Goal: Task Accomplishment & Management: Use online tool/utility

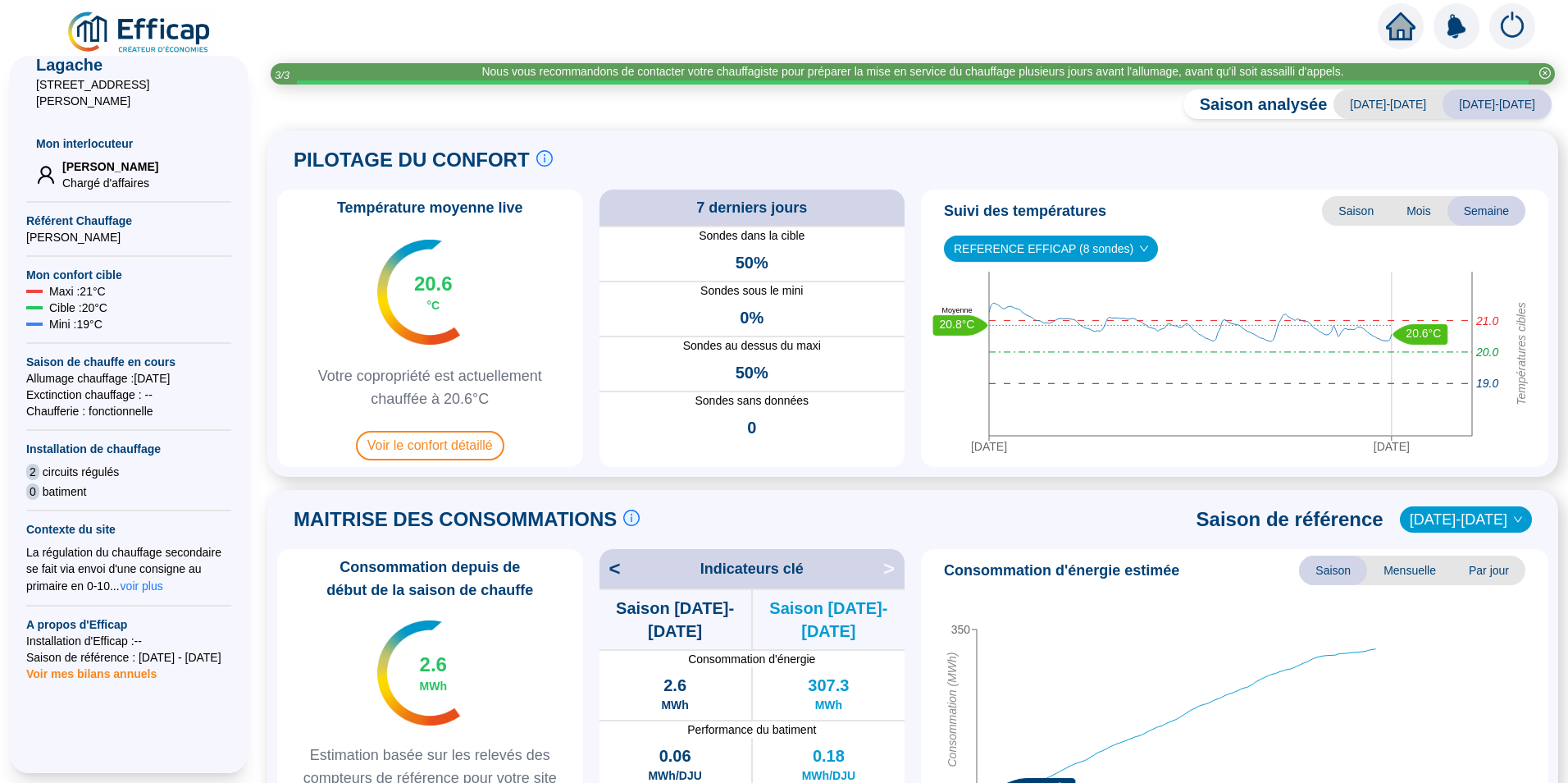
click at [1403, 28] on icon "home" at bounding box center [1401, 26] width 30 height 23
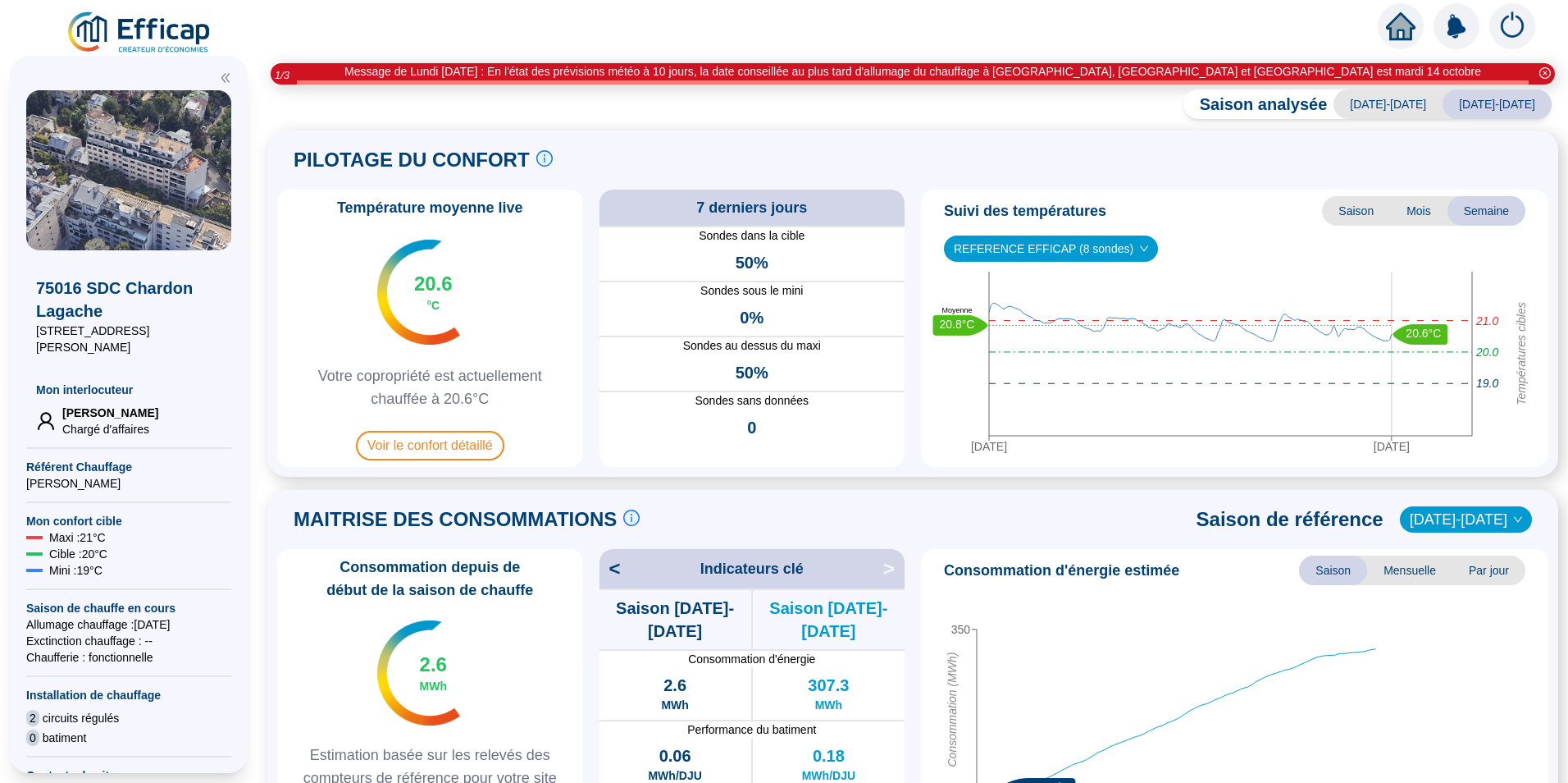
click at [1065, 249] on span "REFERENCE EFFICAP (8 sondes)" at bounding box center [1051, 249] width 194 height 24
click at [1139, 247] on icon "down" at bounding box center [1144, 248] width 10 height 10
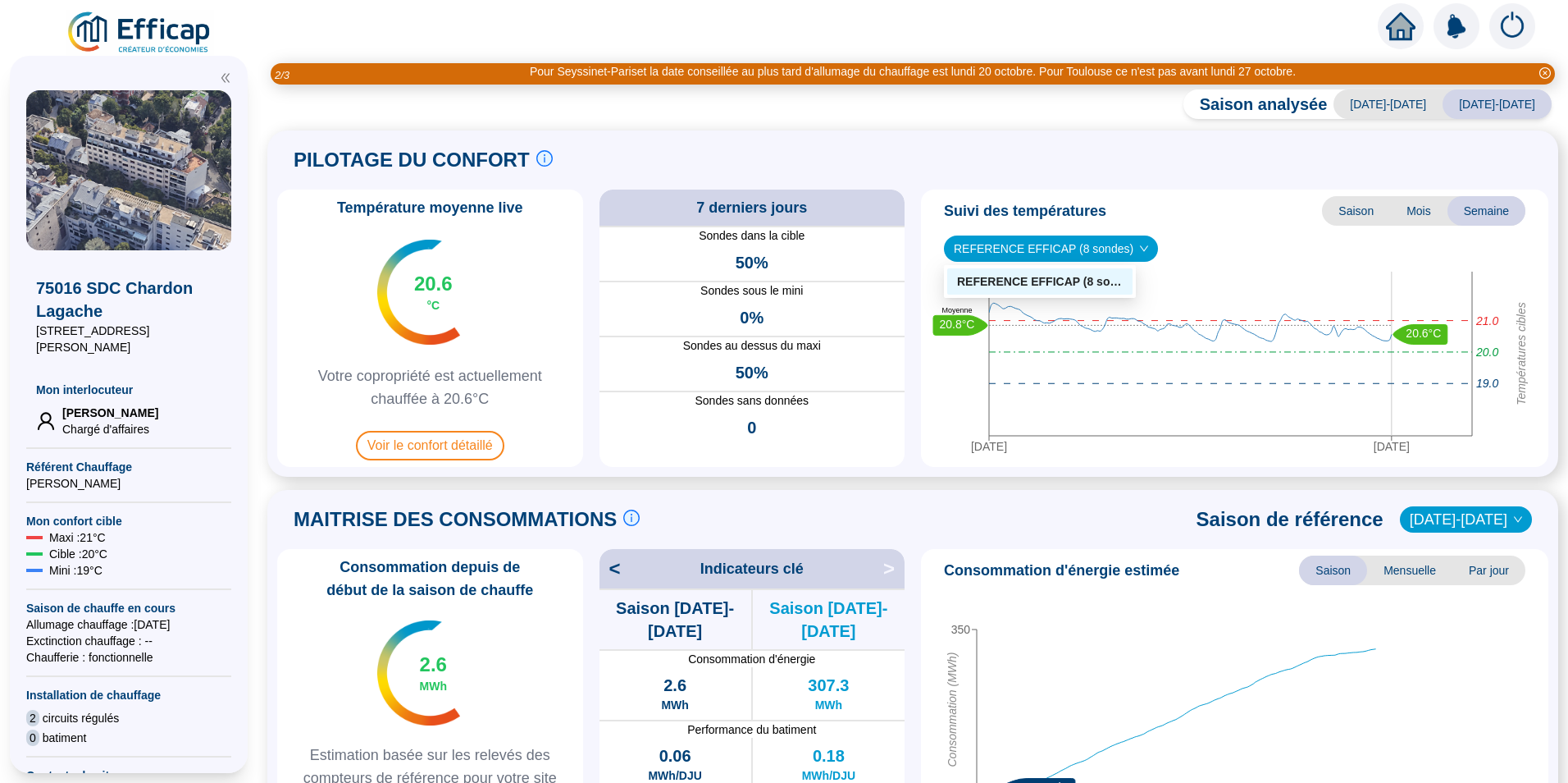
click at [1139, 247] on icon "down" at bounding box center [1144, 248] width 10 height 10
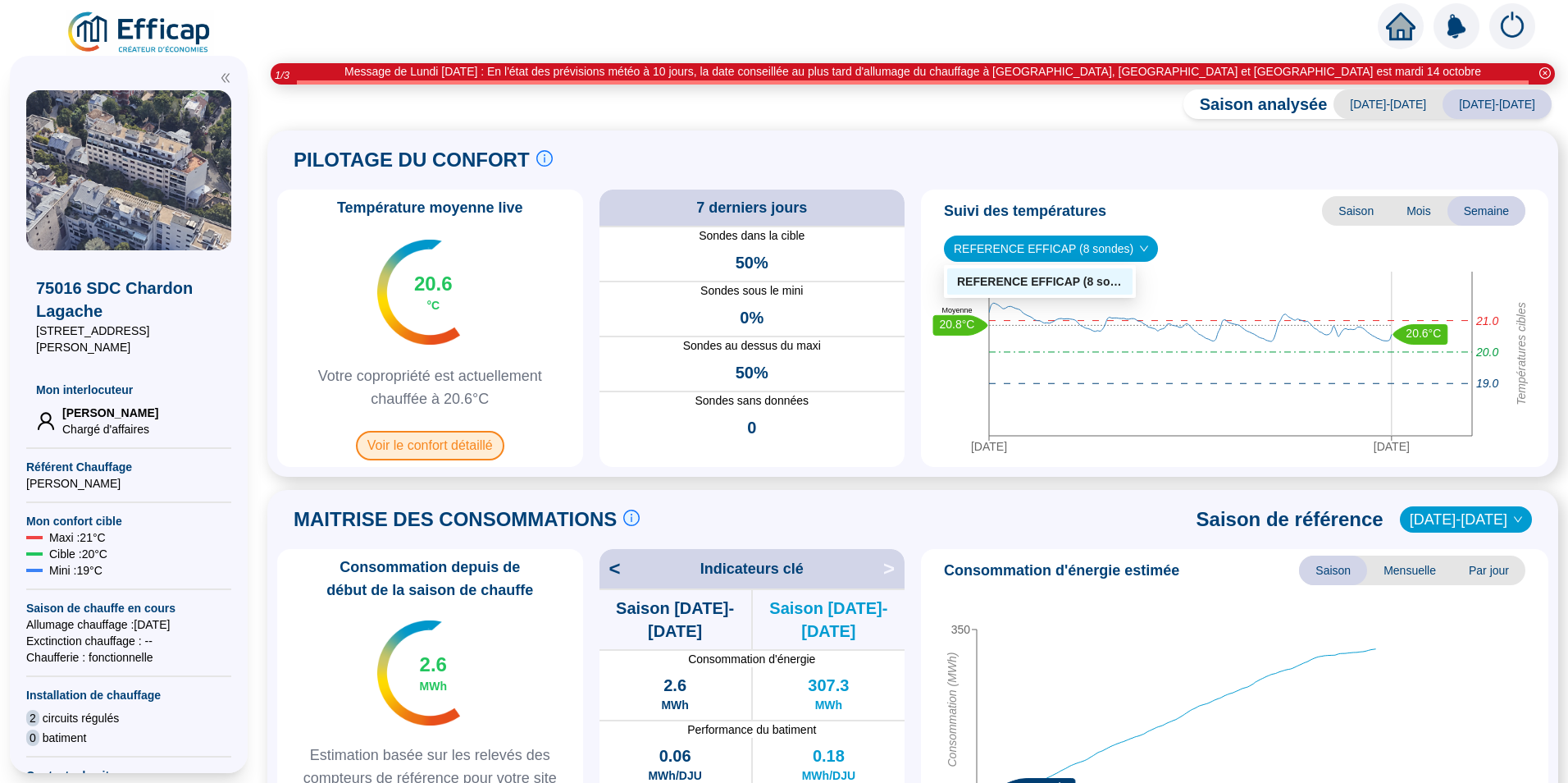
click at [403, 442] on span "Voir le confort détaillé" at bounding box center [430, 445] width 149 height 30
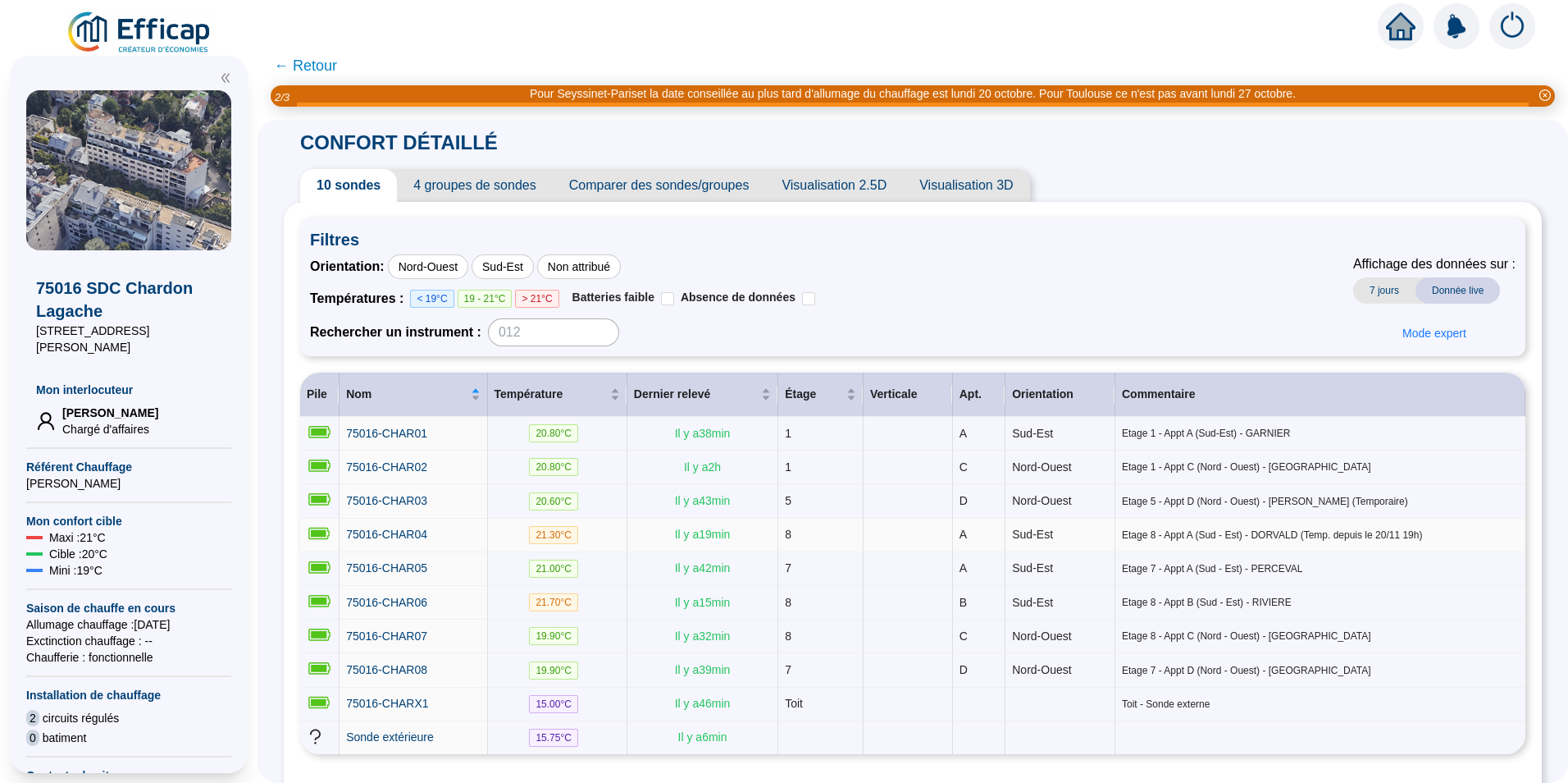
scroll to position [67, 0]
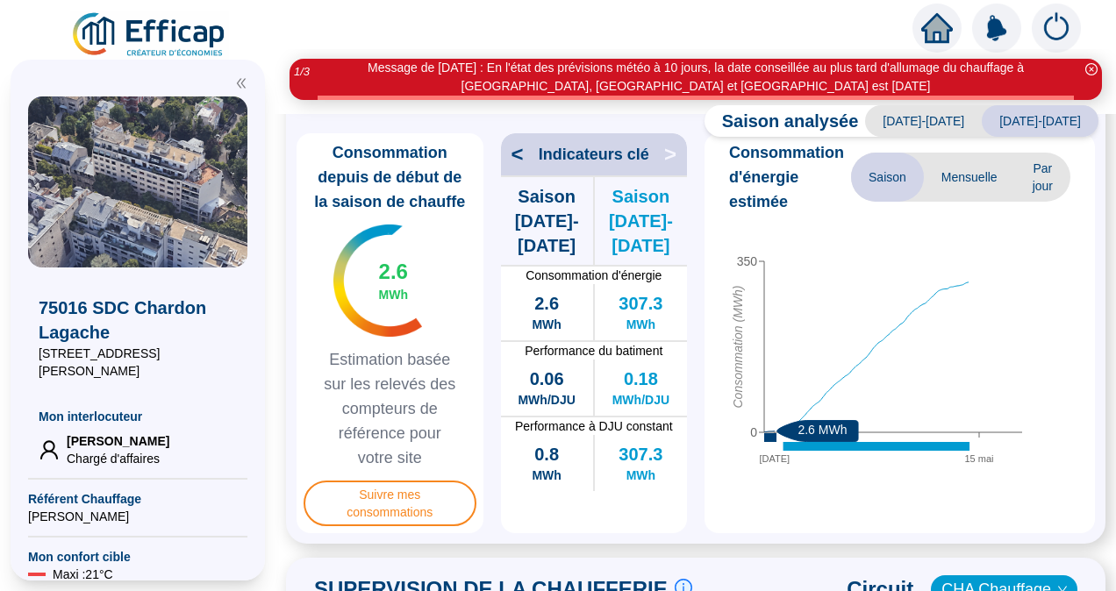
scroll to position [483, 0]
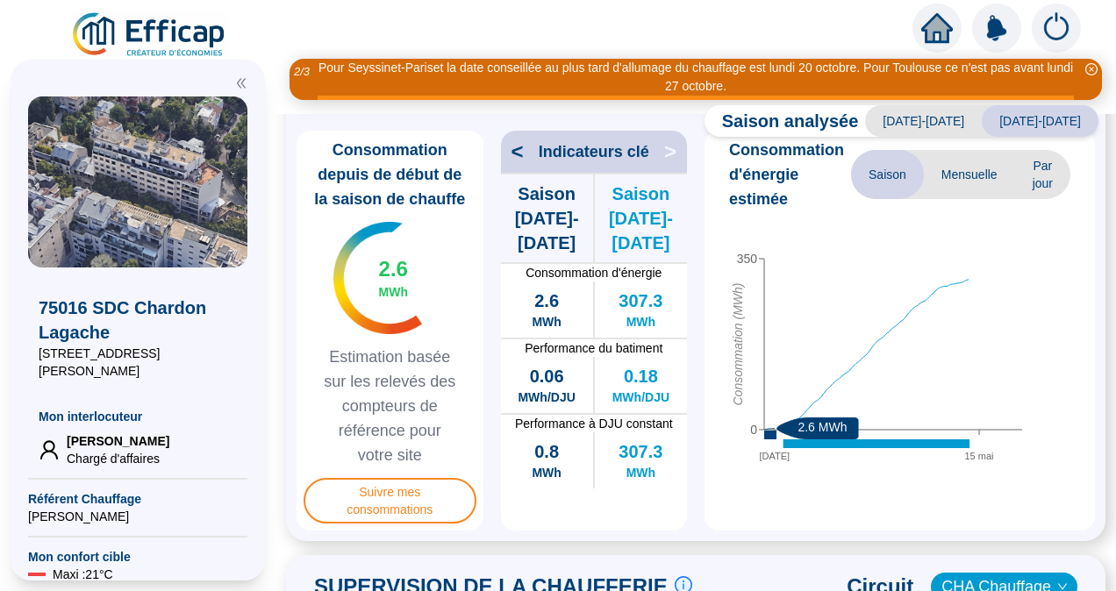
click at [700, 525] on div "Consommation depuis de début de la saison de chauffe 2.6 MWh Estimation basée s…" at bounding box center [695, 331] width 798 height 400
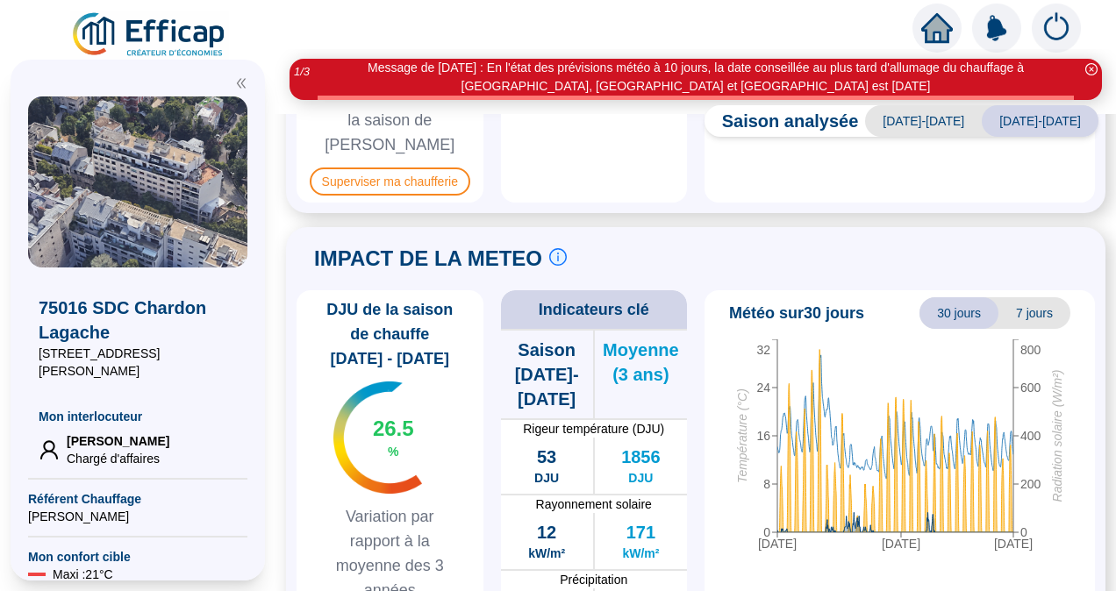
scroll to position [1322, 0]
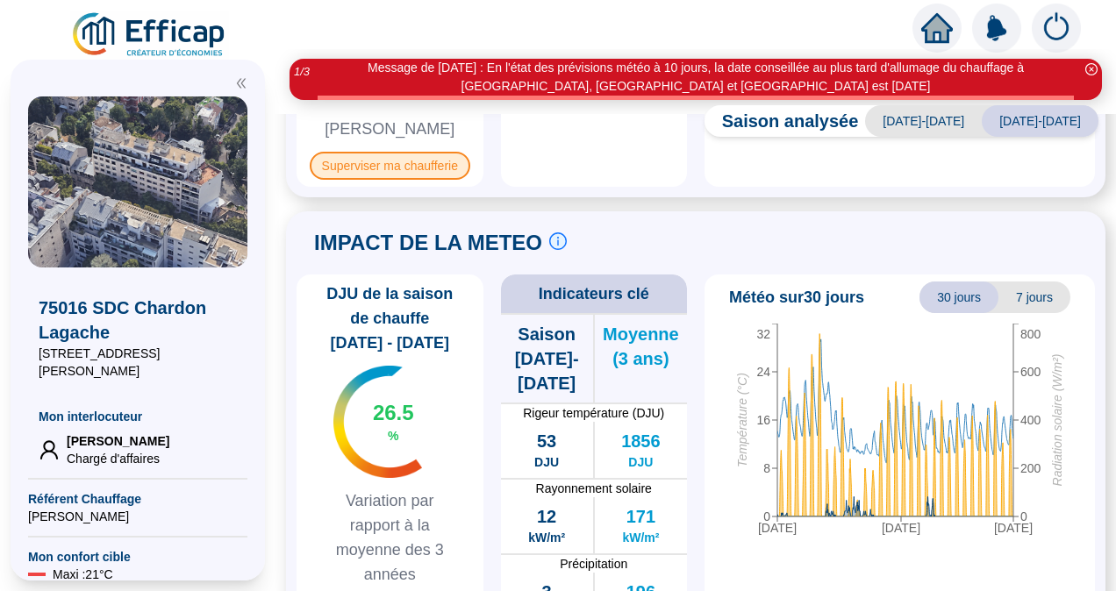
click at [401, 152] on span "Superviser ma chaufferie" at bounding box center [390, 166] width 160 height 28
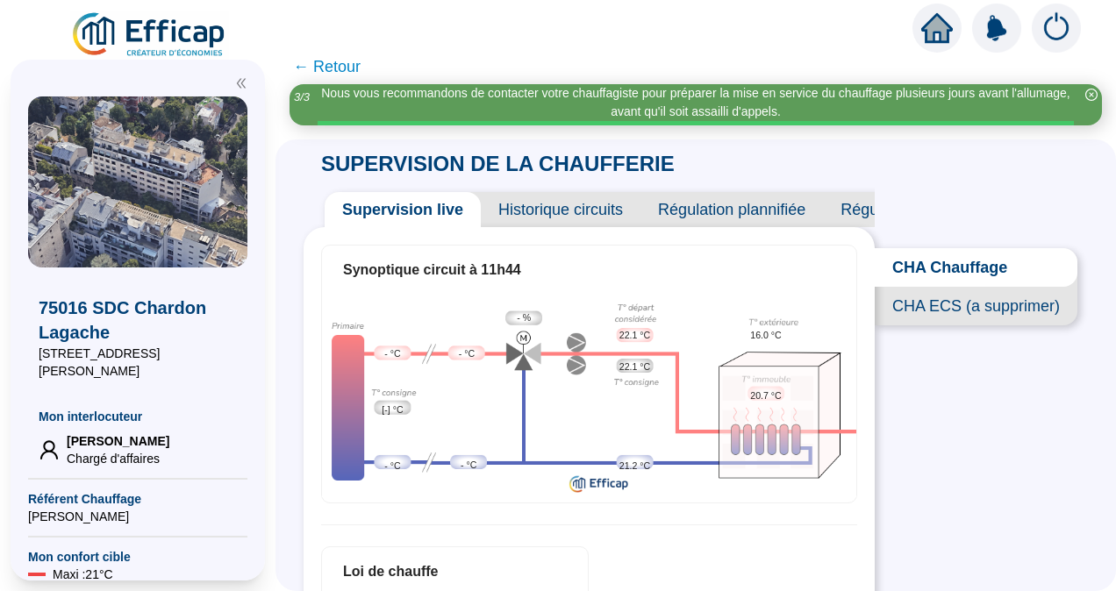
click at [333, 65] on span "← Retour" at bounding box center [327, 66] width 68 height 25
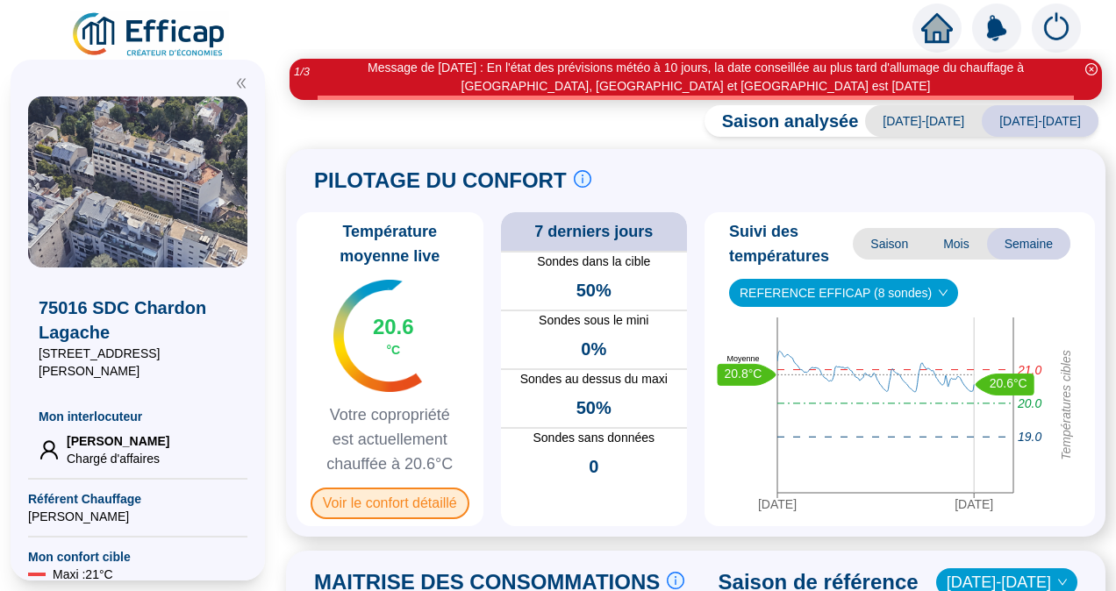
click at [367, 502] on span "Voir le confort détaillé" at bounding box center [389, 504] width 159 height 32
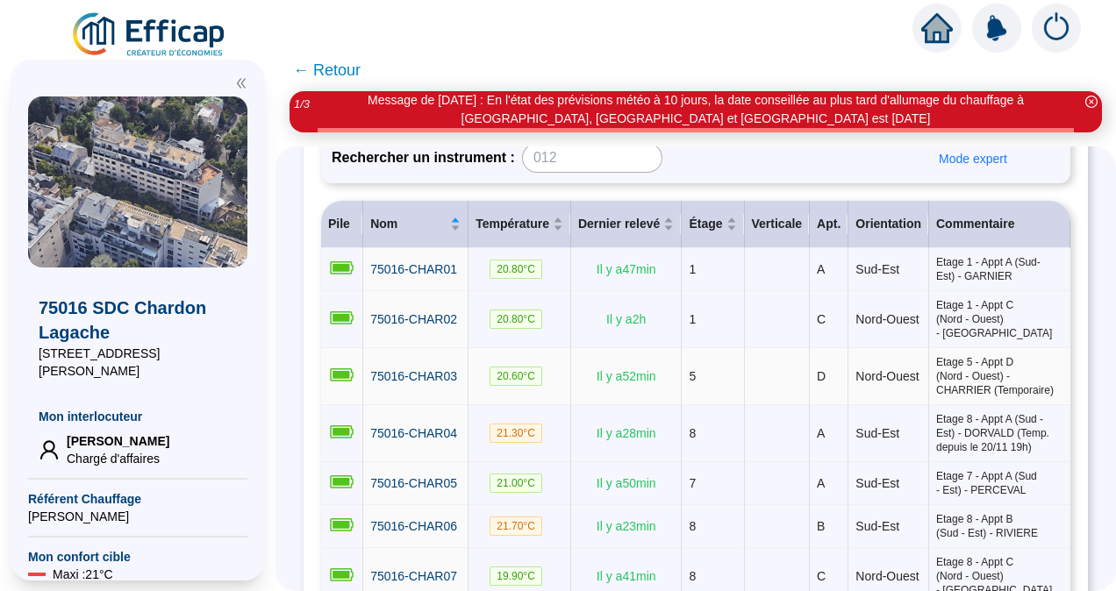
scroll to position [217, 0]
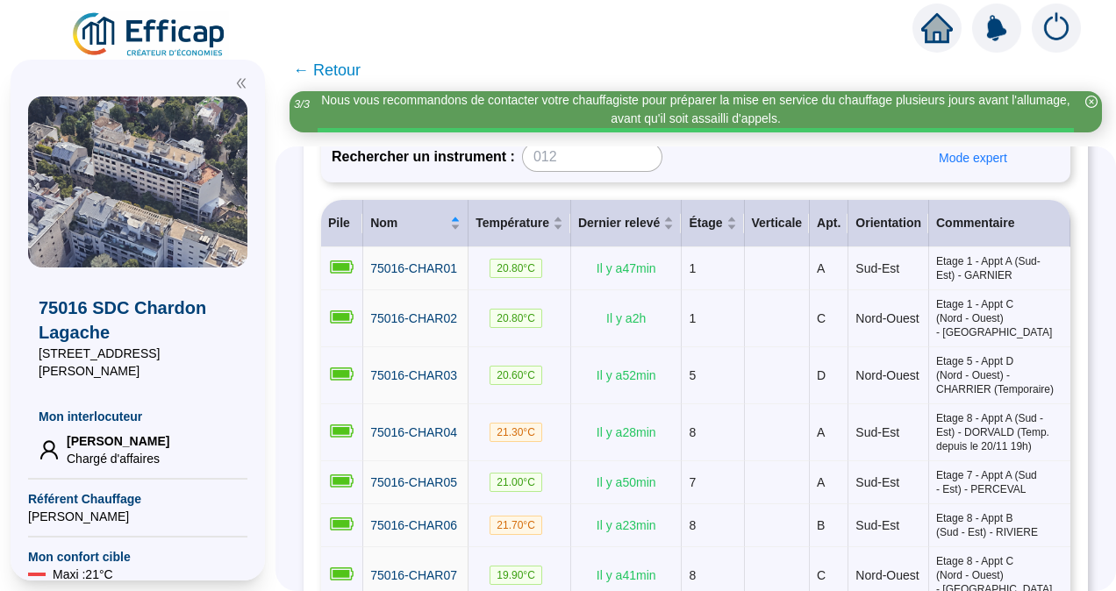
click at [311, 70] on span "← Retour" at bounding box center [327, 70] width 68 height 25
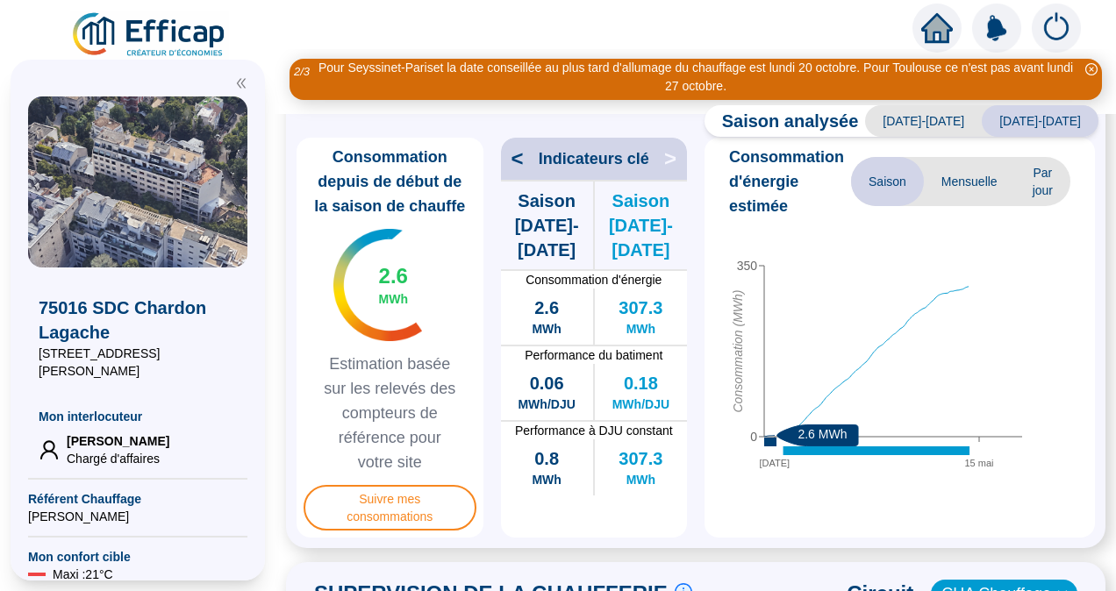
scroll to position [496, 0]
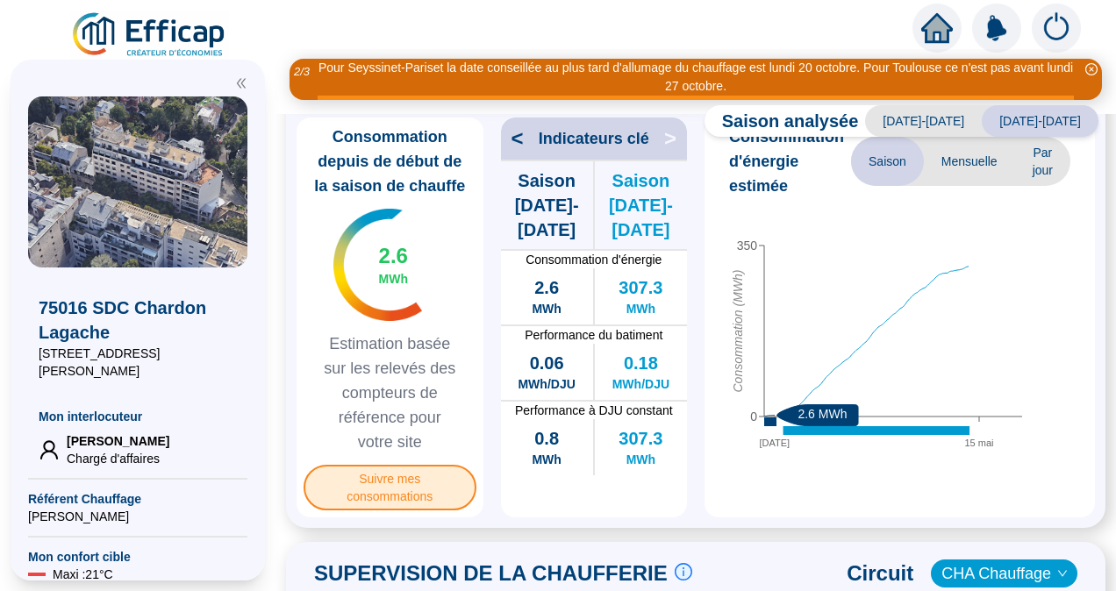
click at [386, 510] on span "Suivre mes consommations" at bounding box center [389, 488] width 173 height 46
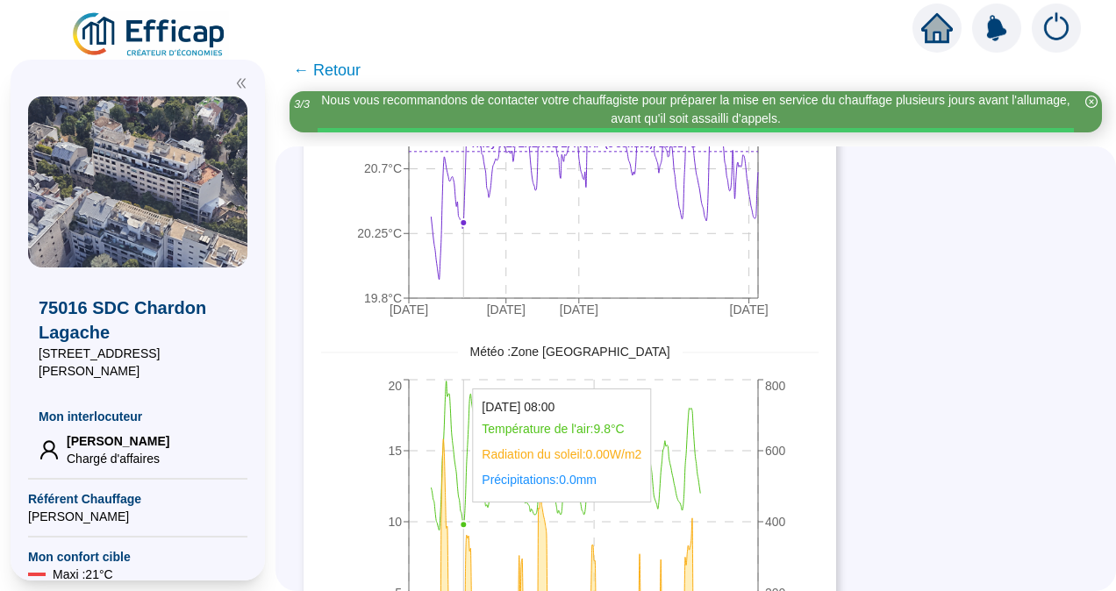
scroll to position [1556, 0]
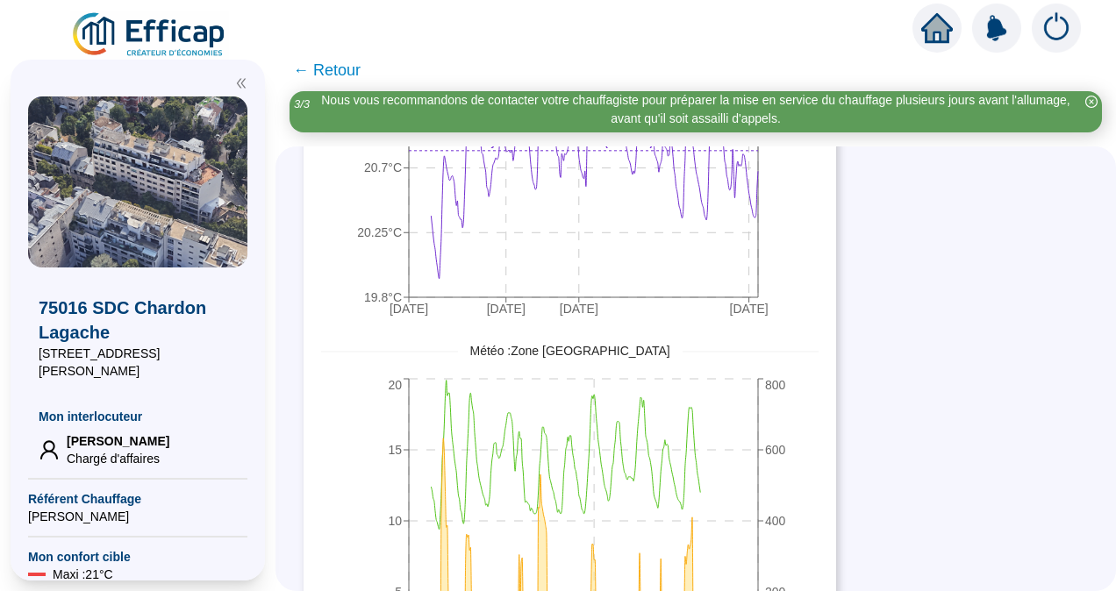
click at [310, 65] on span "← Retour" at bounding box center [327, 70] width 68 height 25
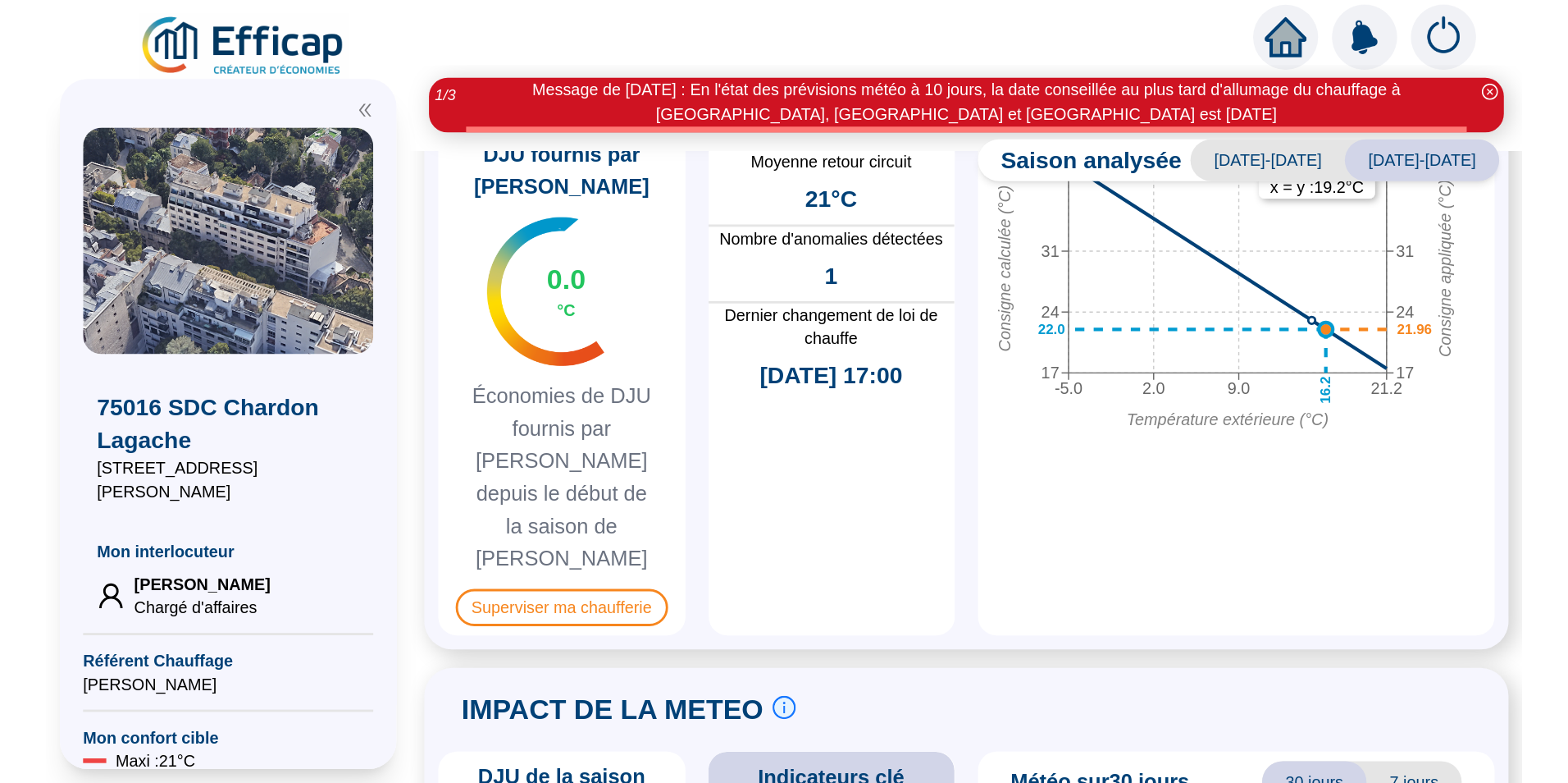
scroll to position [962, 0]
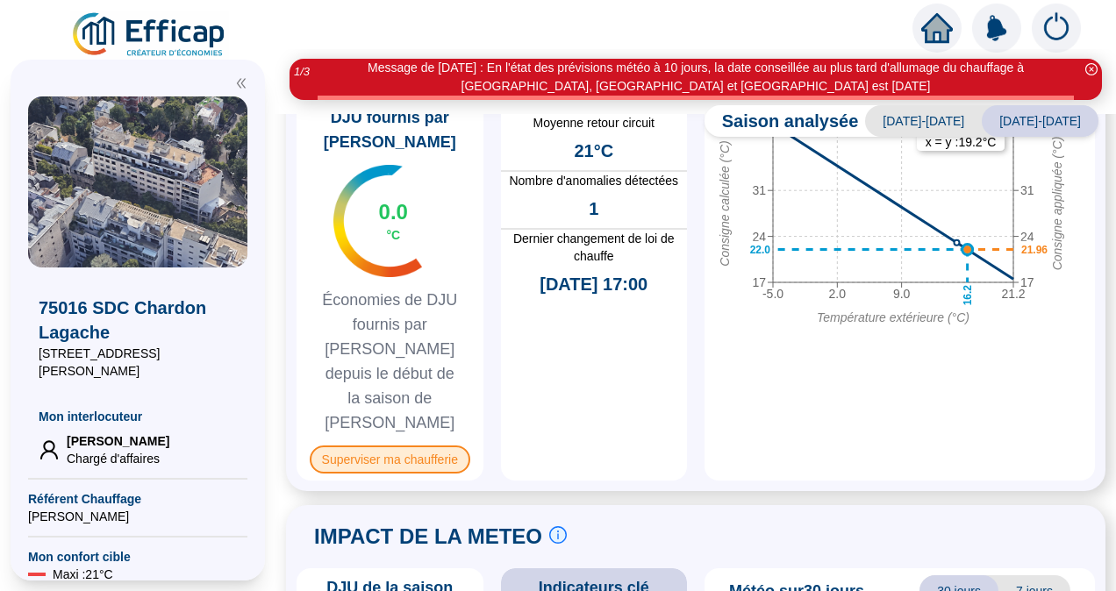
click at [418, 446] on span "Superviser ma chaufferie" at bounding box center [390, 460] width 160 height 28
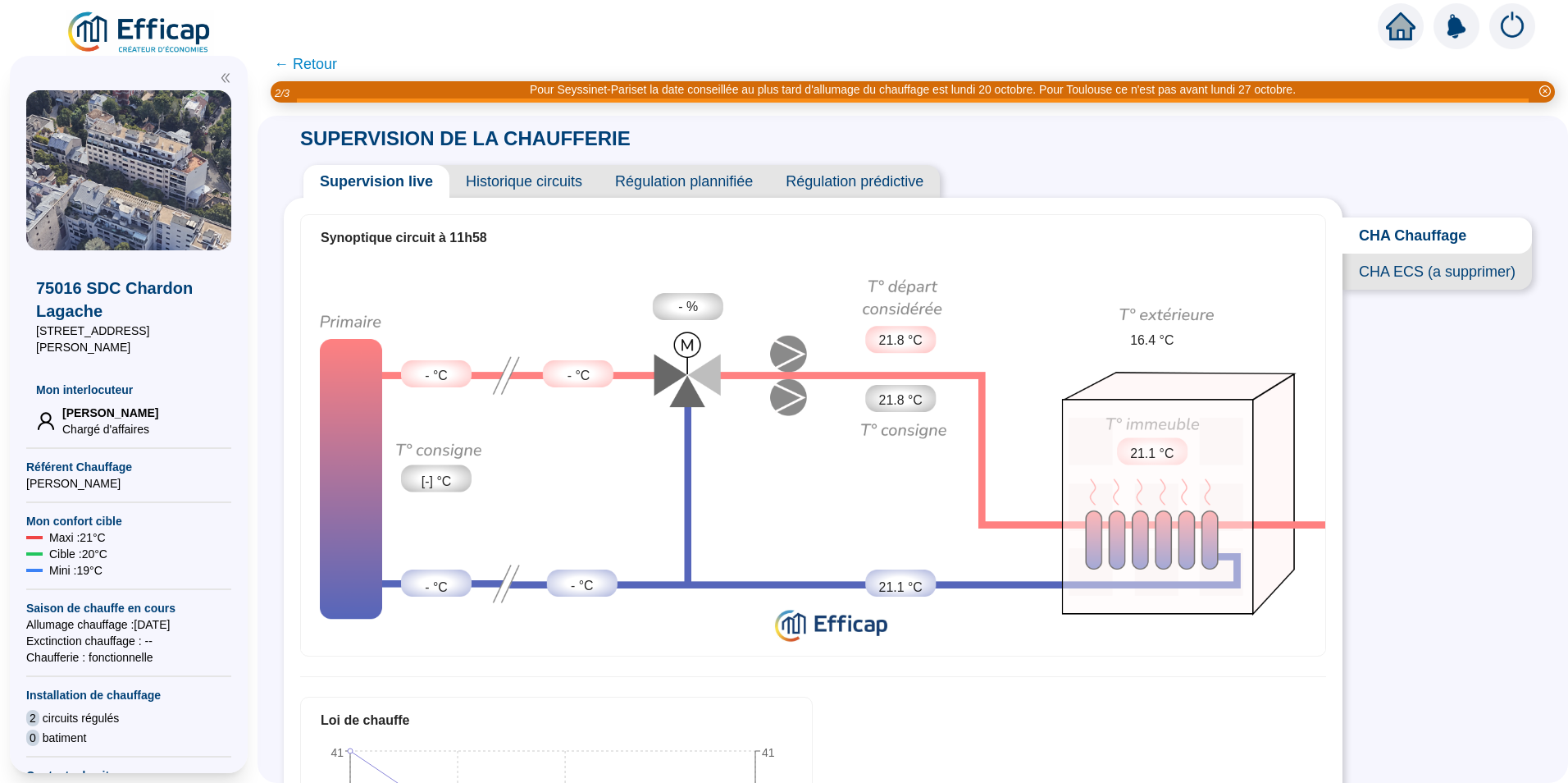
click at [317, 65] on span "← Retour" at bounding box center [306, 64] width 64 height 23
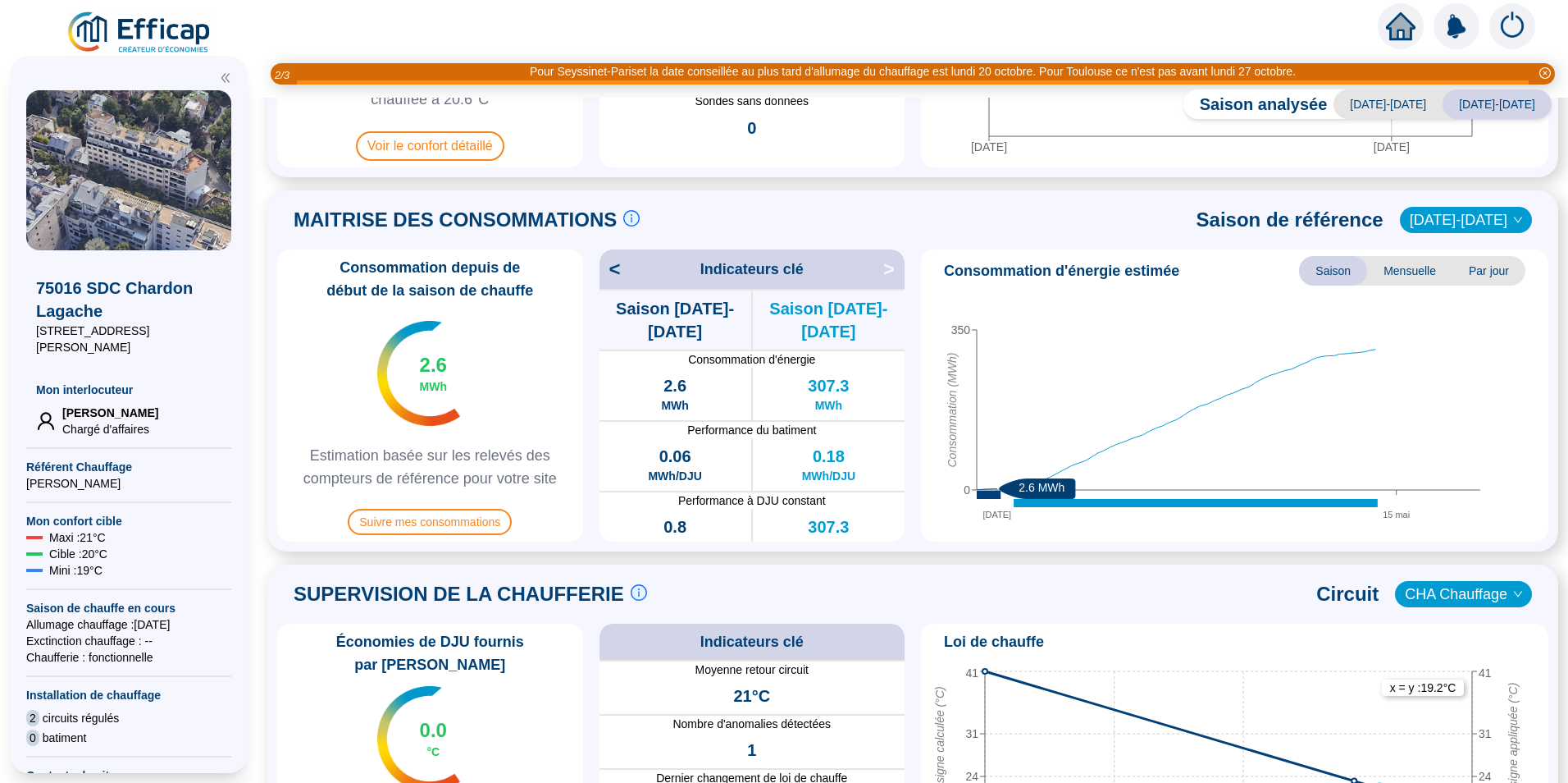
scroll to position [328, 0]
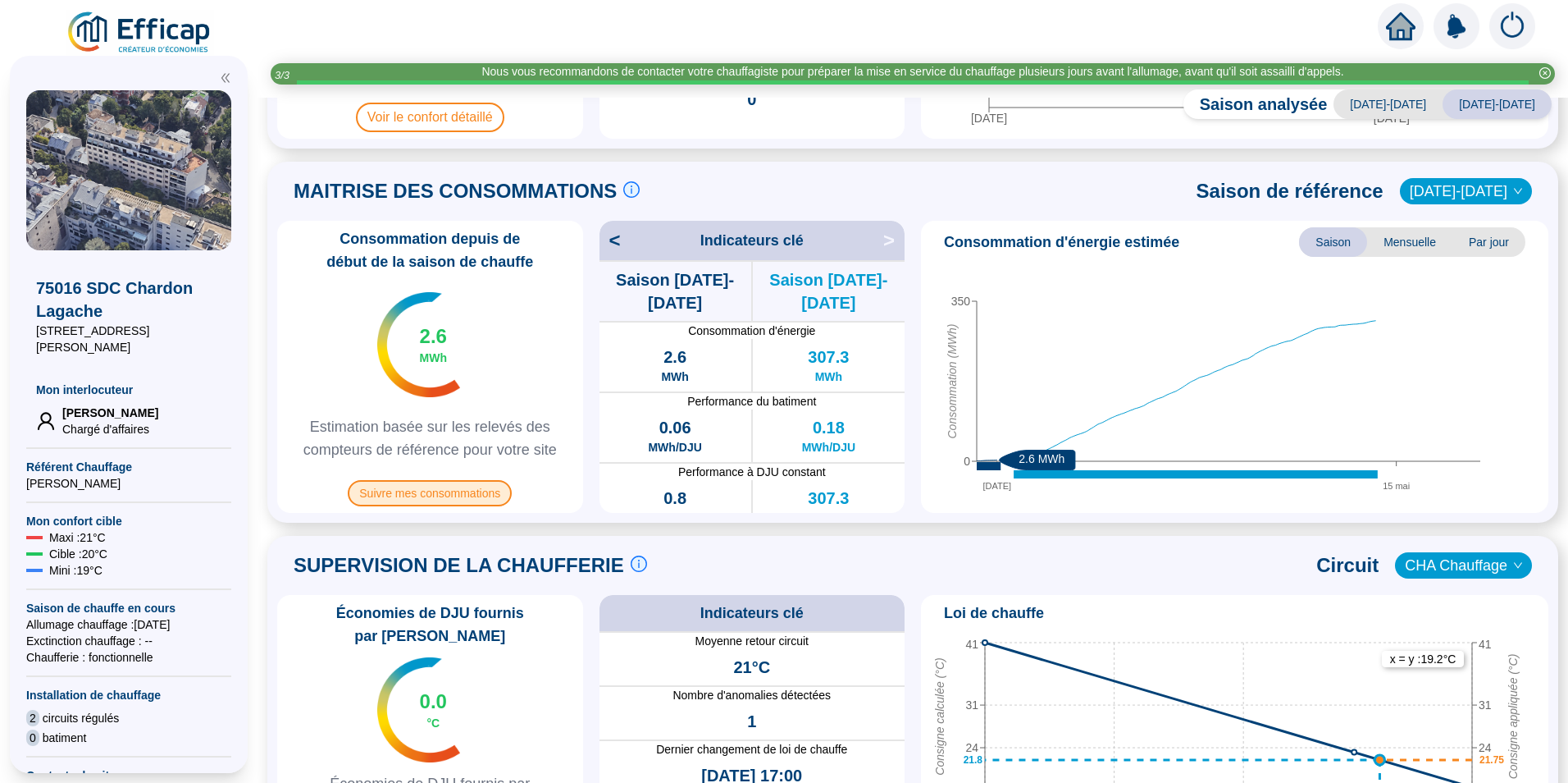
click at [424, 494] on span "Suivre mes consommations" at bounding box center [429, 493] width 164 height 26
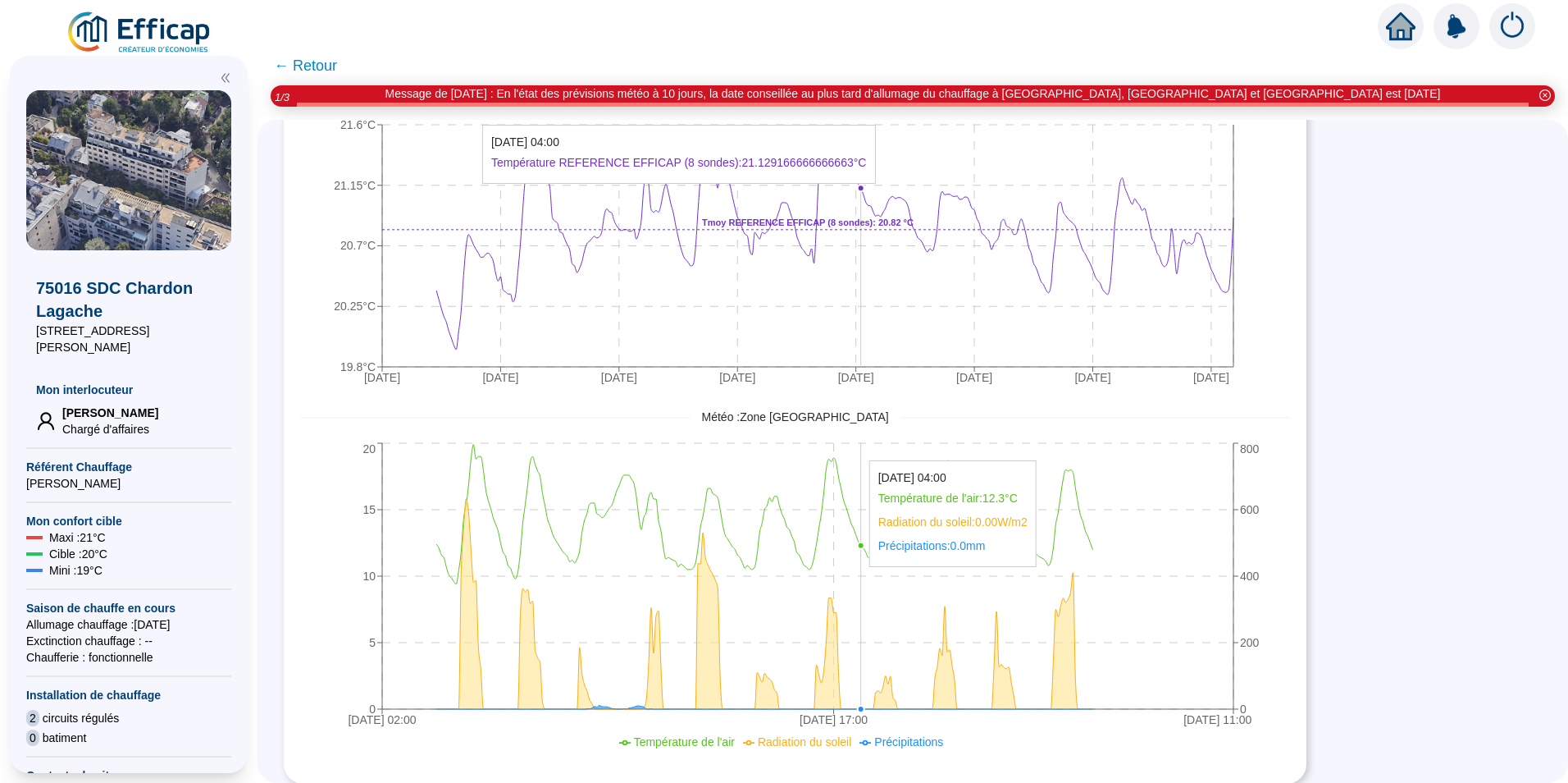
scroll to position [1269, 0]
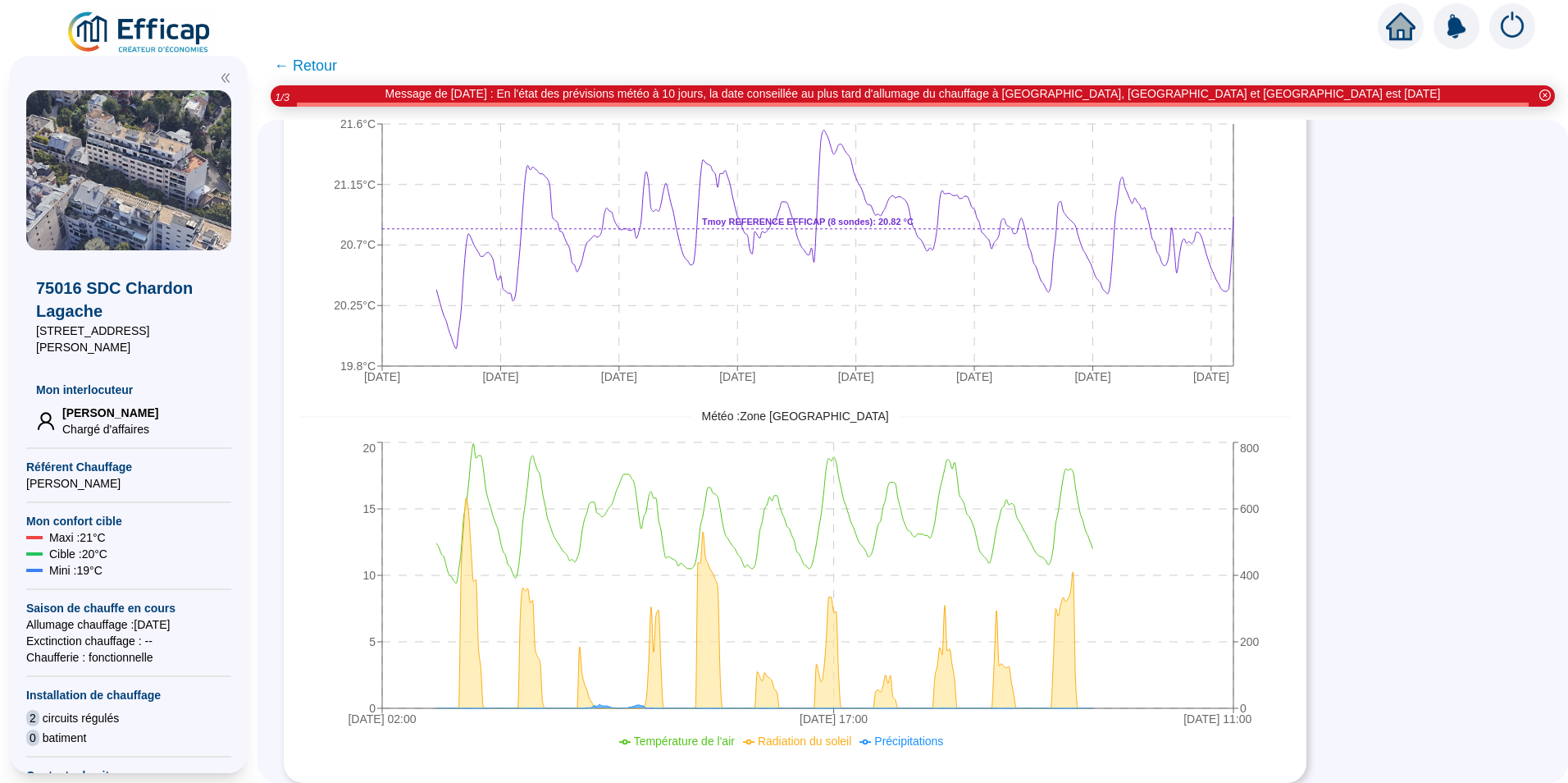
click at [287, 66] on span "← Retour" at bounding box center [306, 65] width 64 height 23
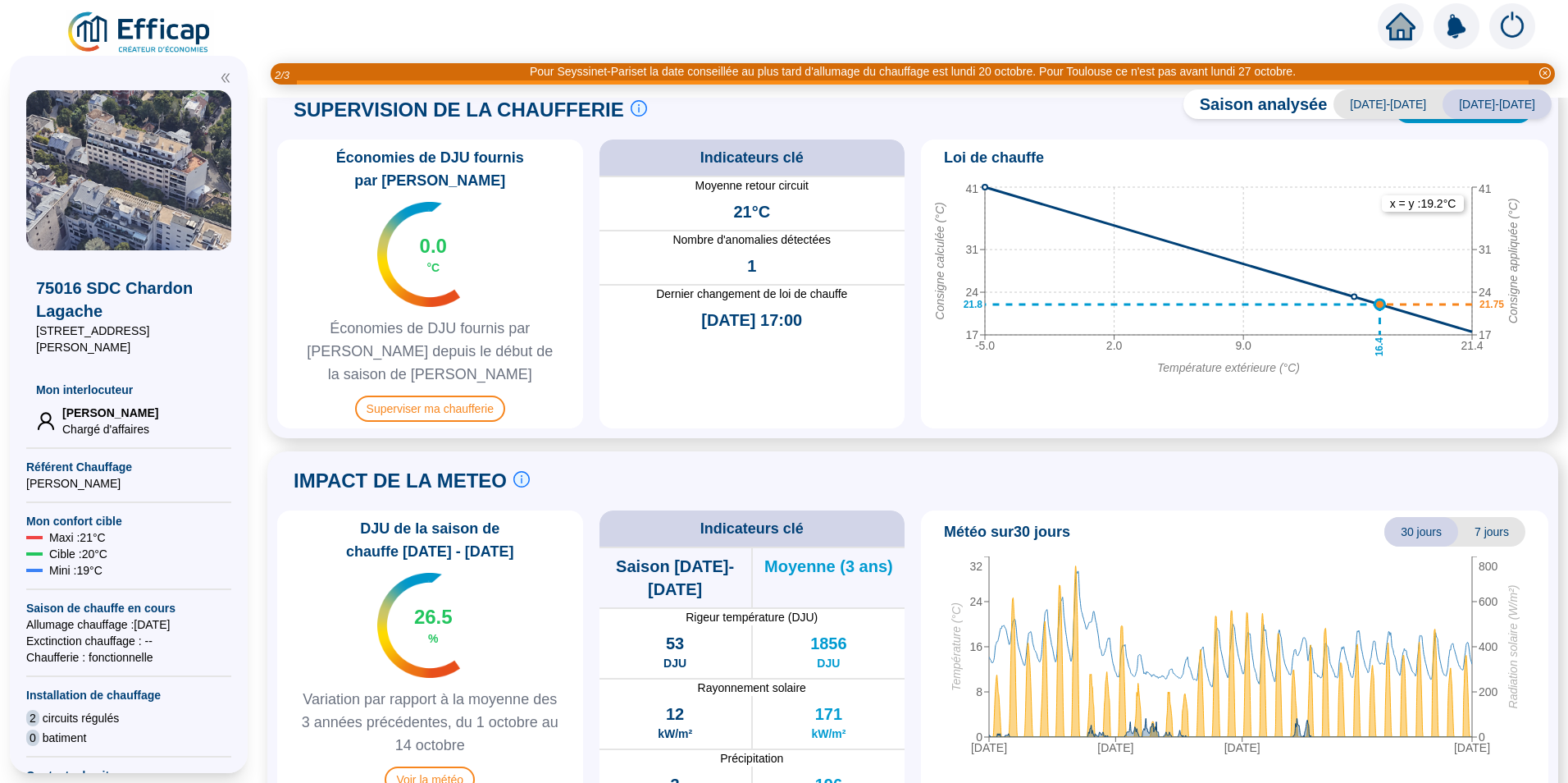
scroll to position [797, 0]
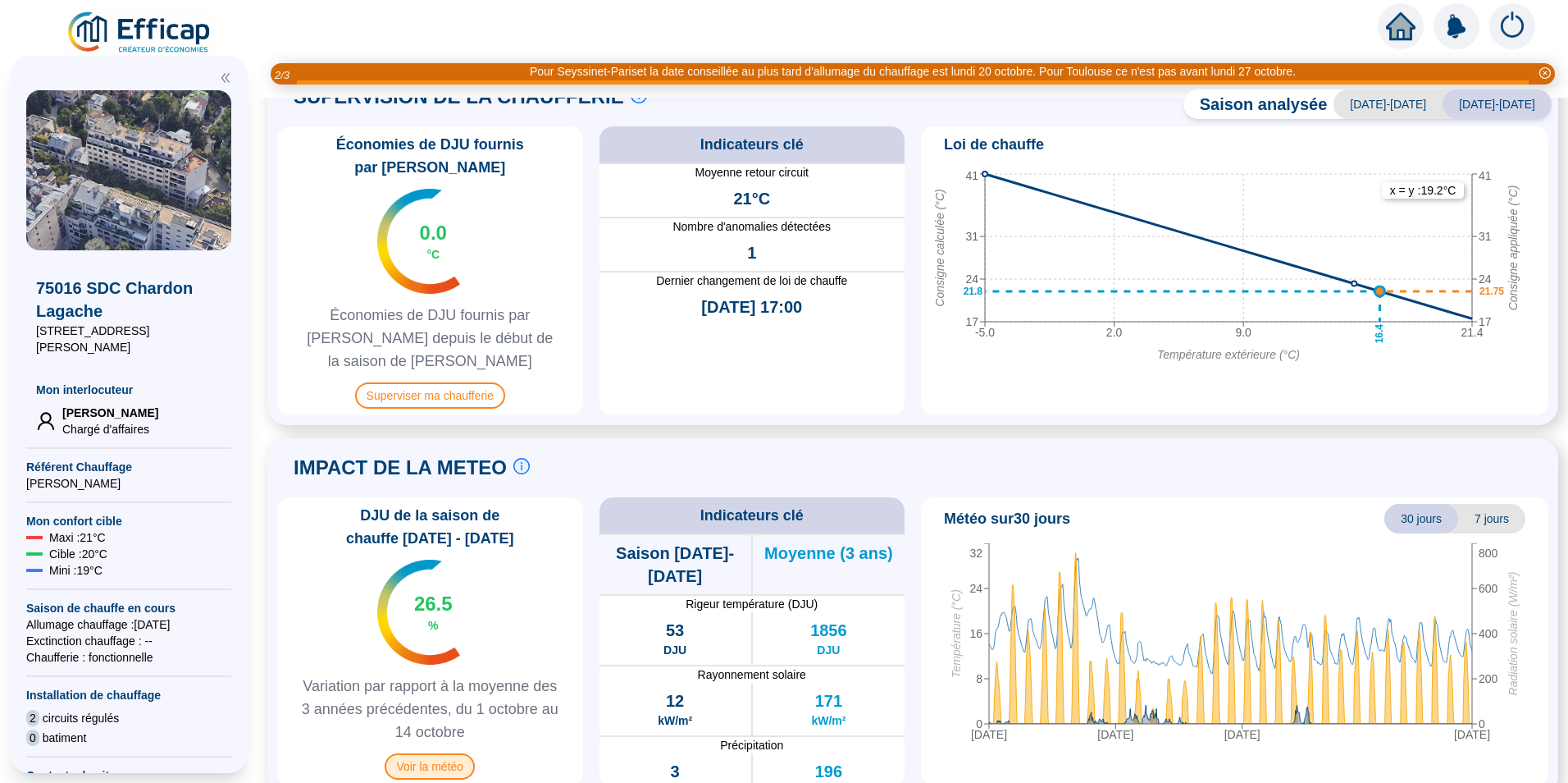
click at [453, 753] on span "Voir la météo" at bounding box center [429, 766] width 90 height 26
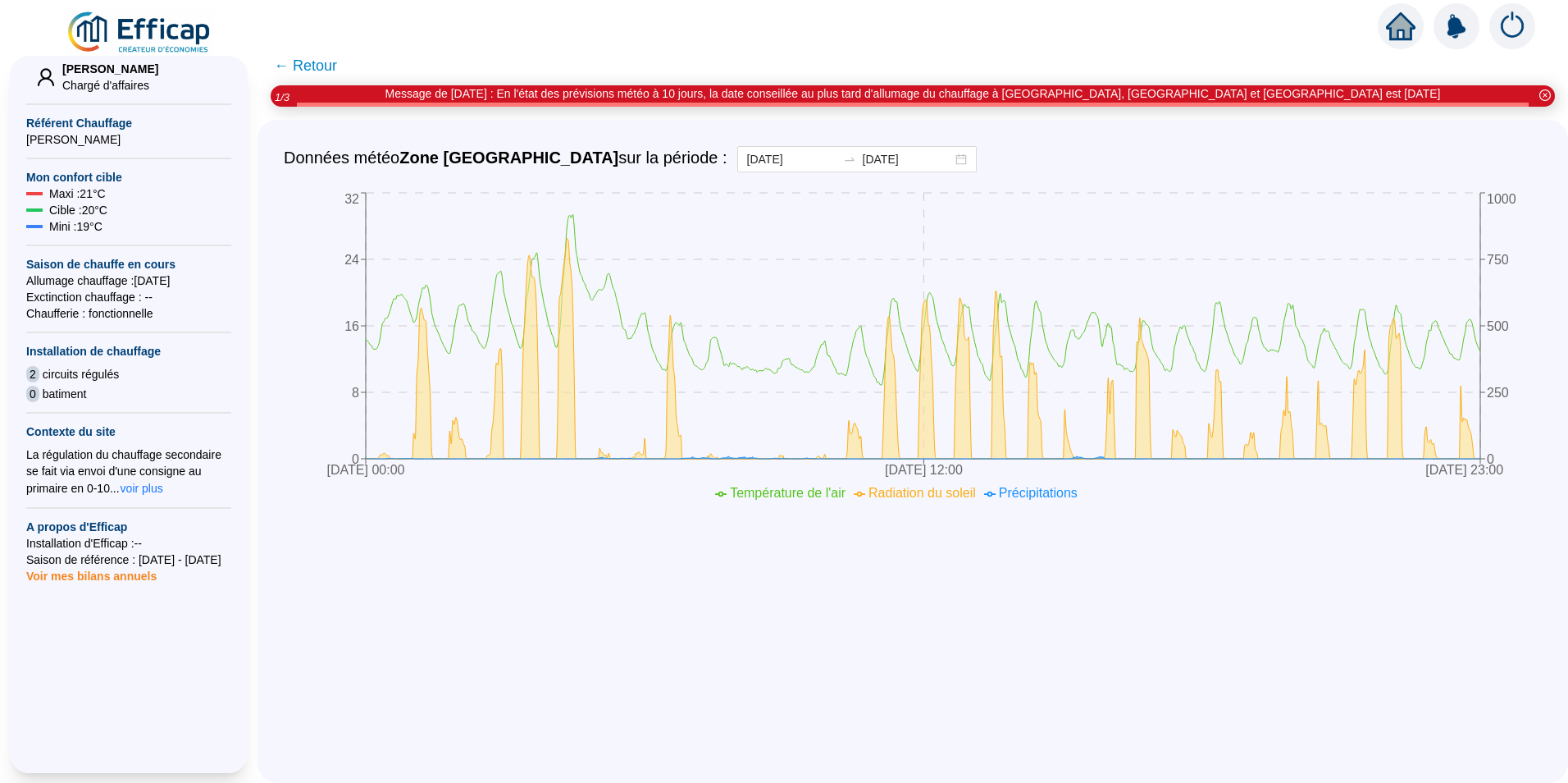
scroll to position [349, 0]
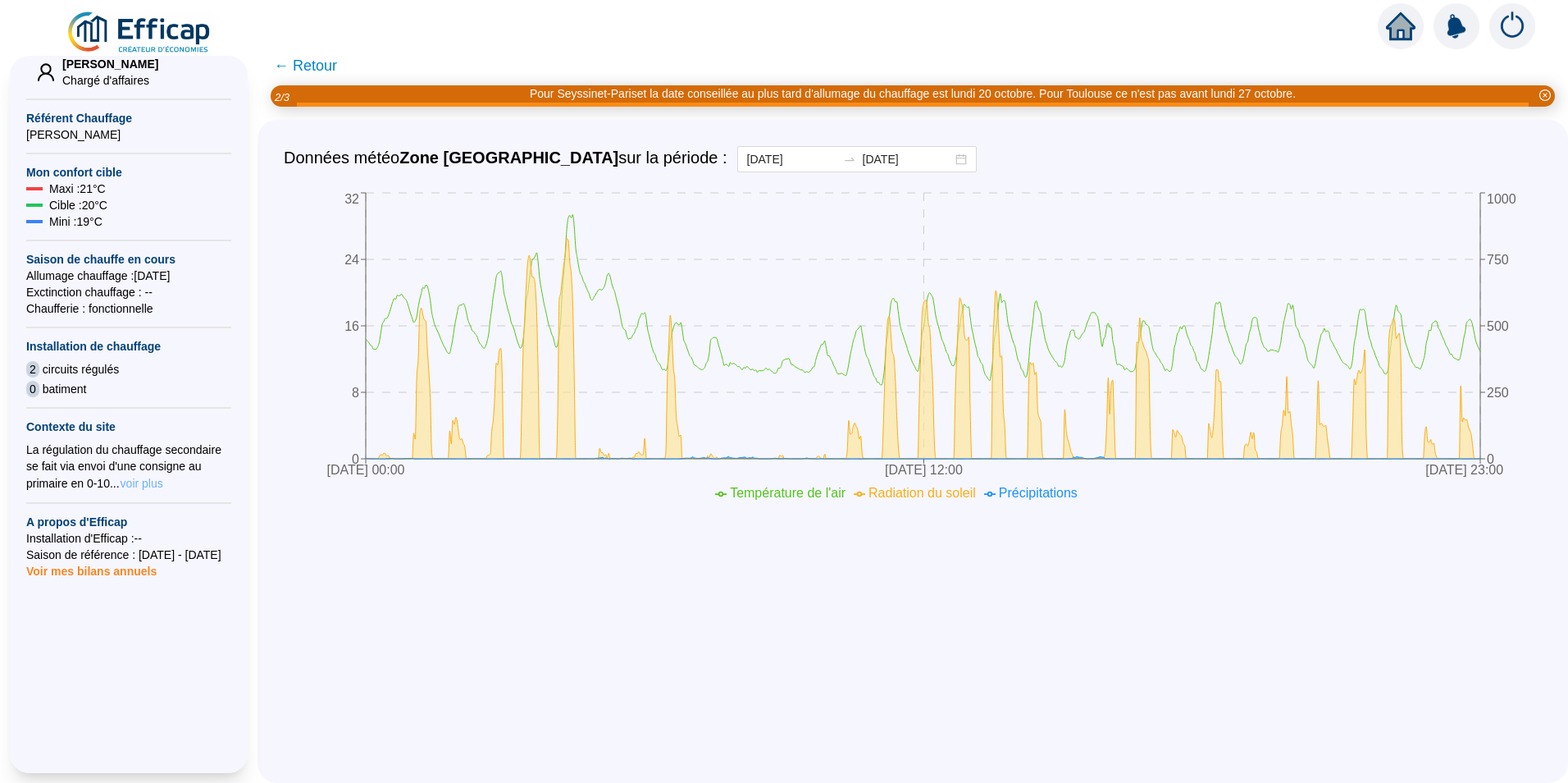
click at [144, 475] on span "voir plus" at bounding box center [142, 484] width 43 height 17
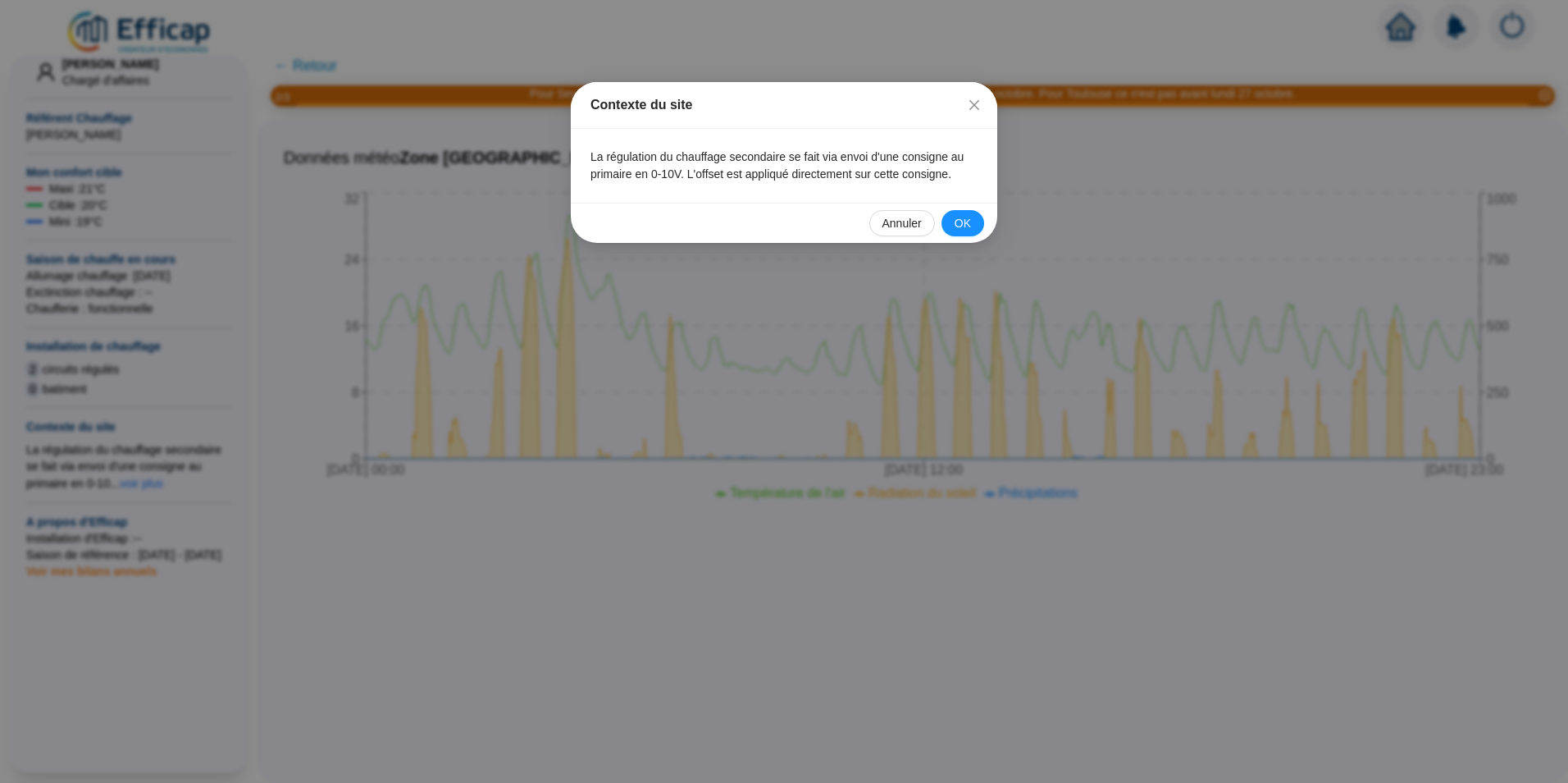
click at [894, 218] on span "Annuler" at bounding box center [902, 224] width 39 height 17
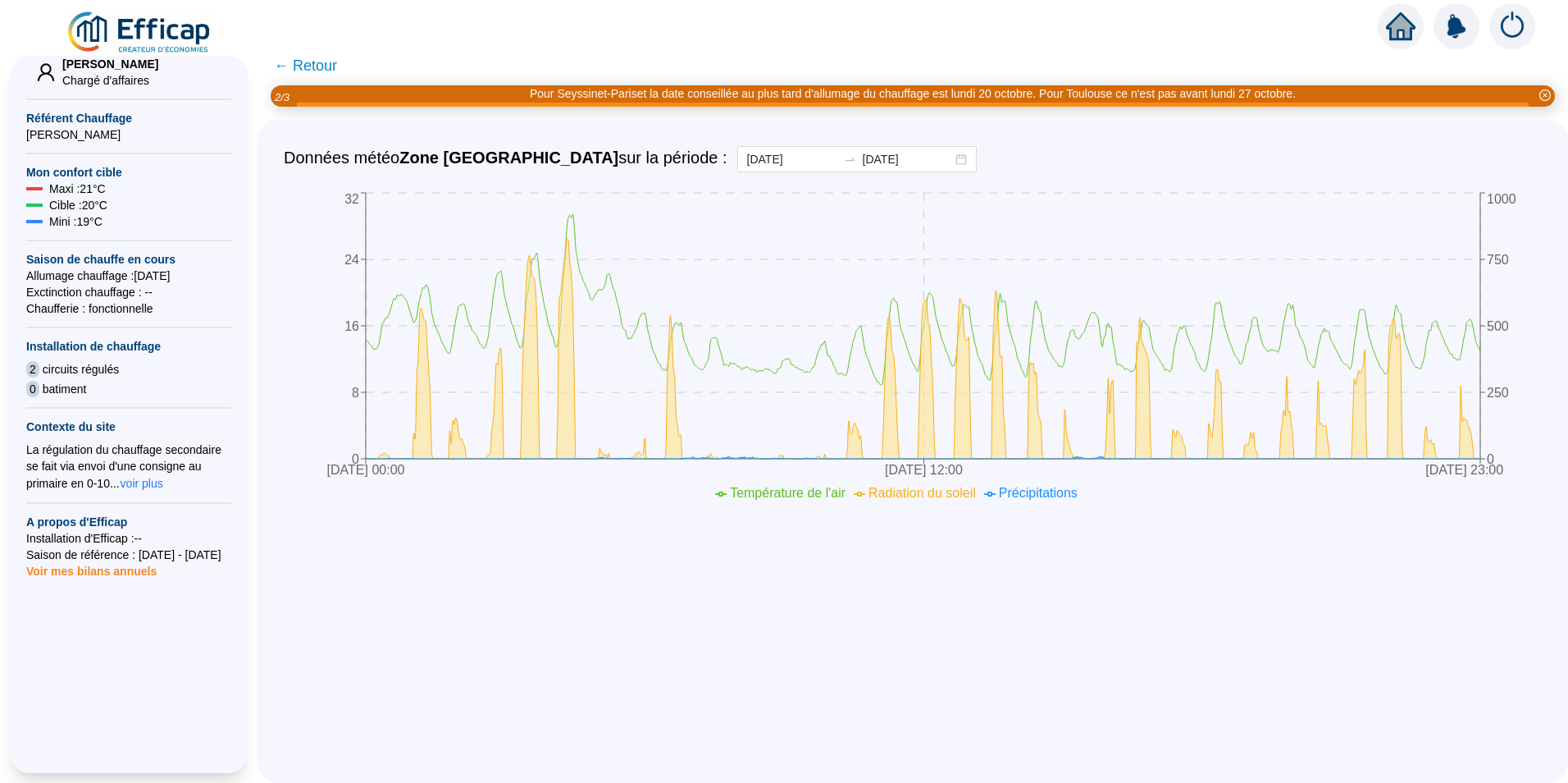
click at [122, 556] on span "Voir mes bilans annuels" at bounding box center [91, 566] width 130 height 23
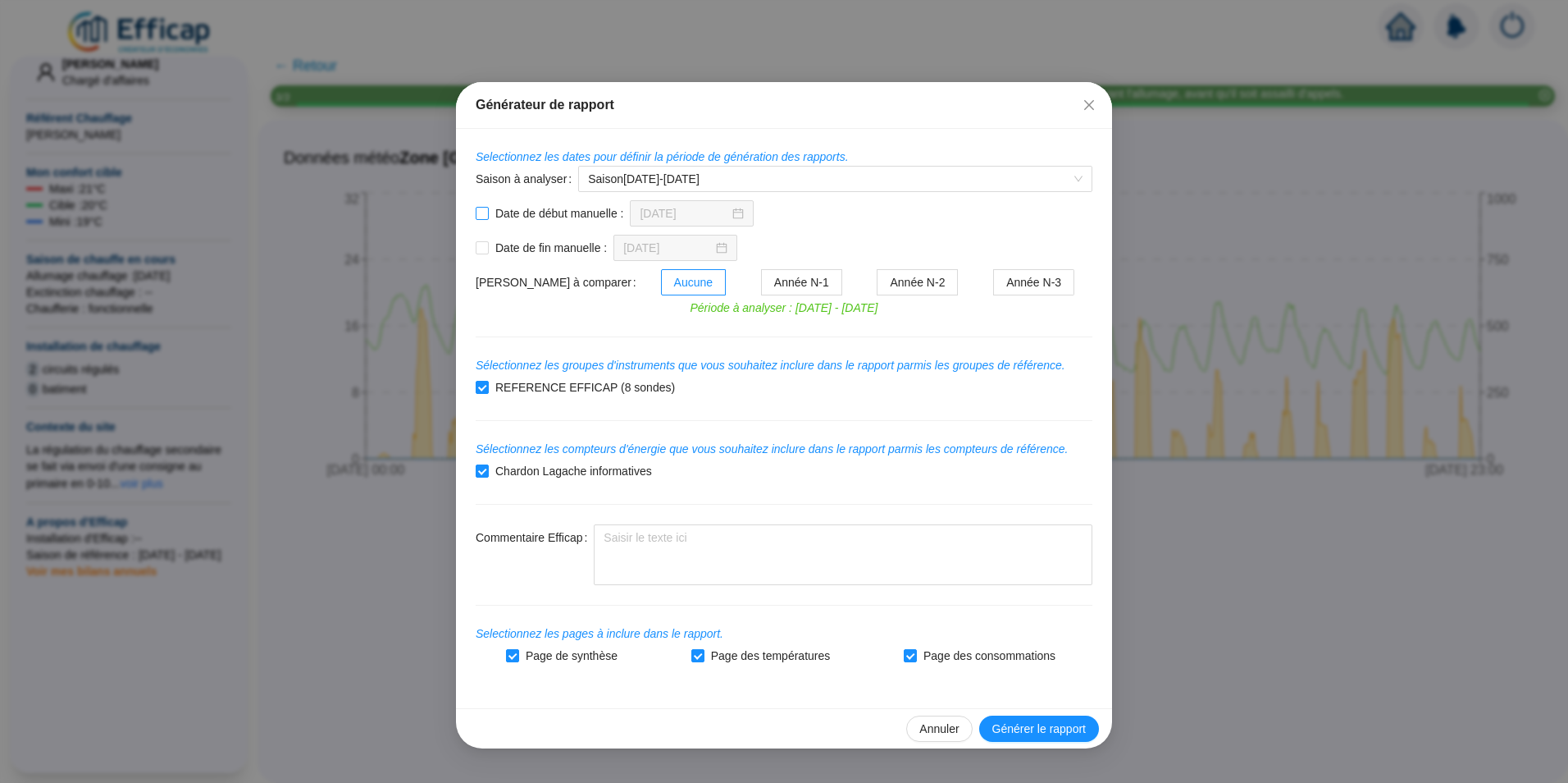
click at [486, 212] on input "Date de début manuelle :" at bounding box center [482, 213] width 13 height 13
checkbox input "true"
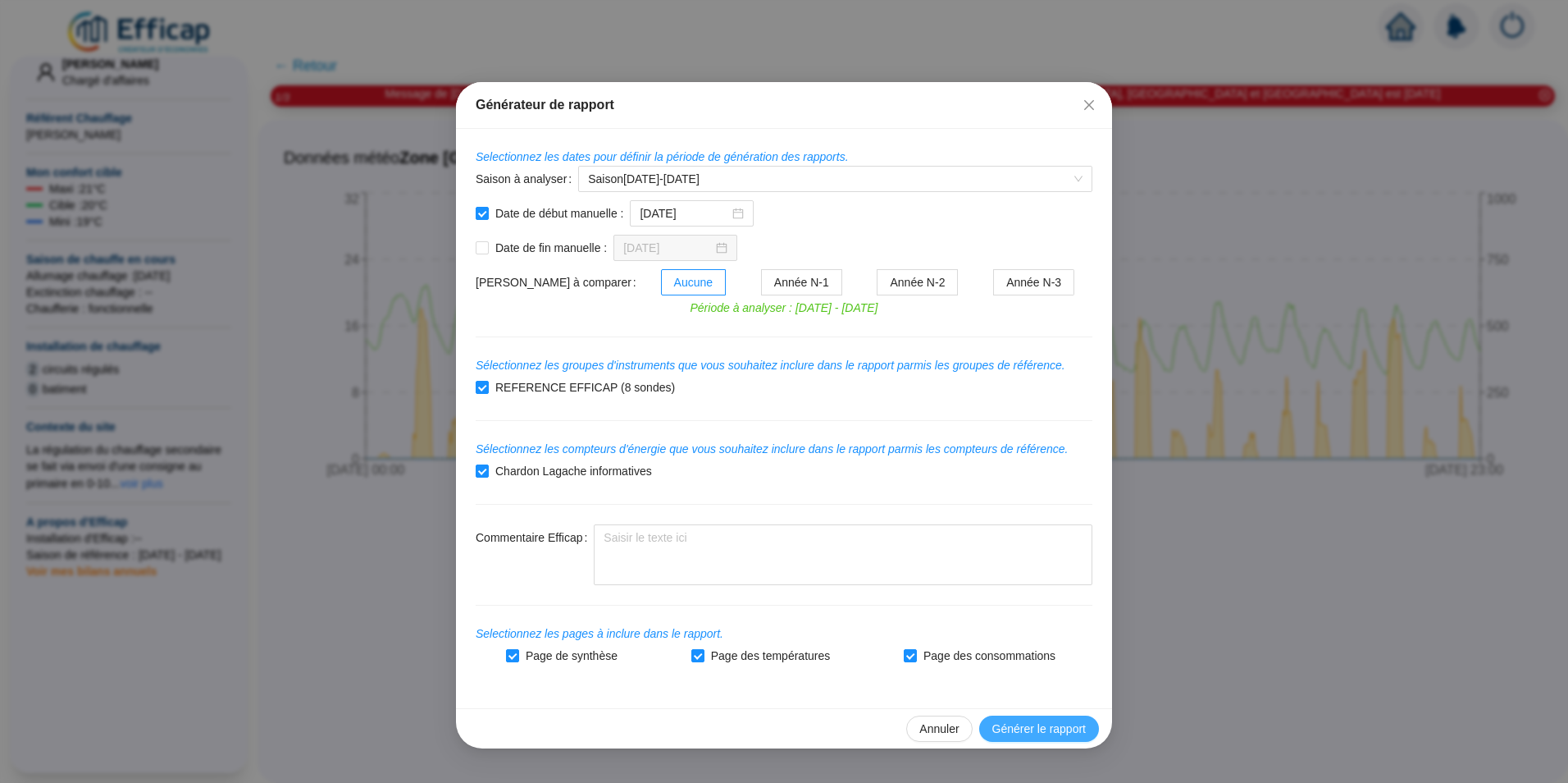
click at [1020, 725] on span "Générer le rapport" at bounding box center [1039, 729] width 94 height 17
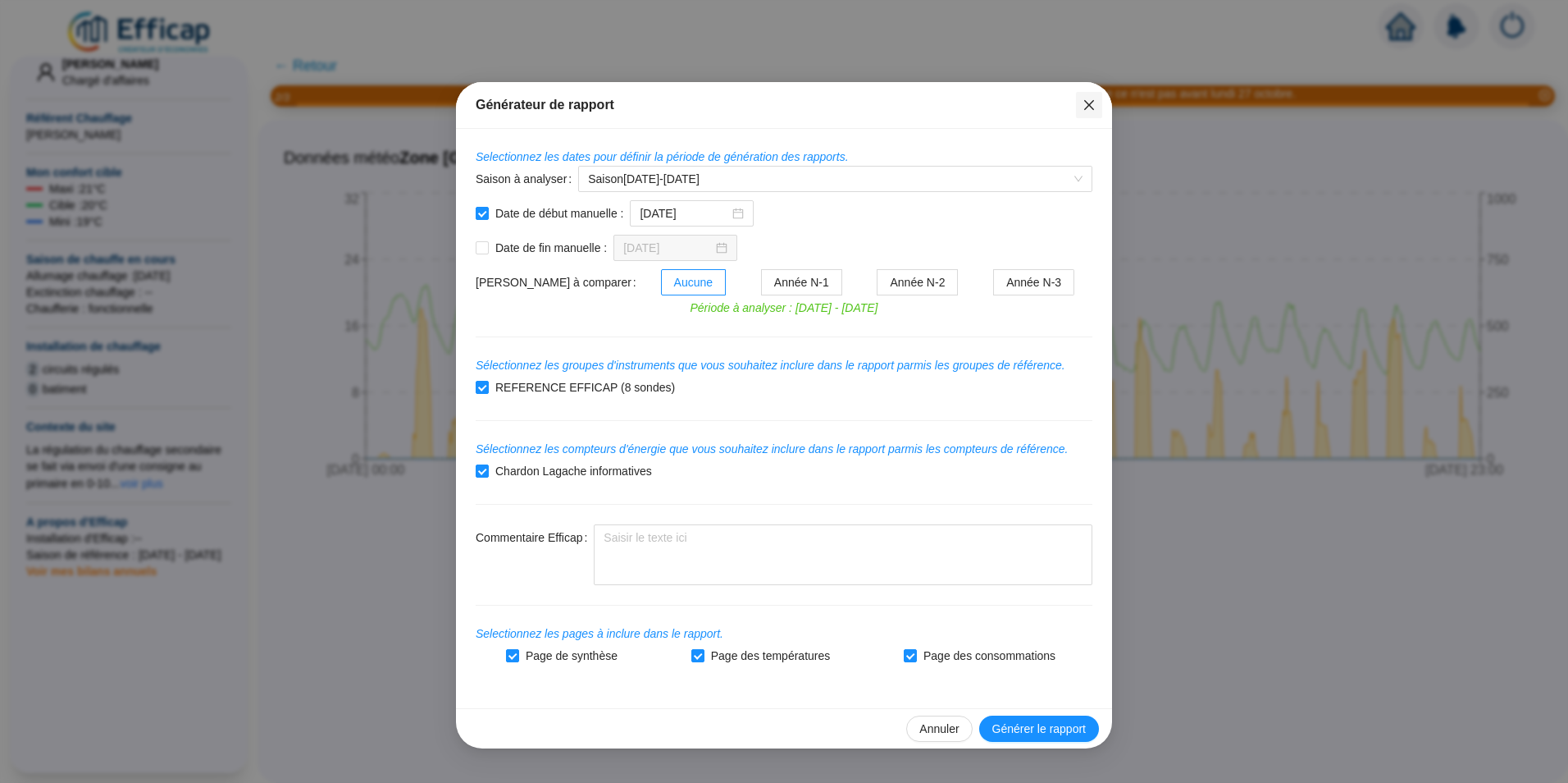
click at [1086, 97] on button "Close" at bounding box center [1089, 105] width 26 height 26
